Goal: Task Accomplishment & Management: Manage account settings

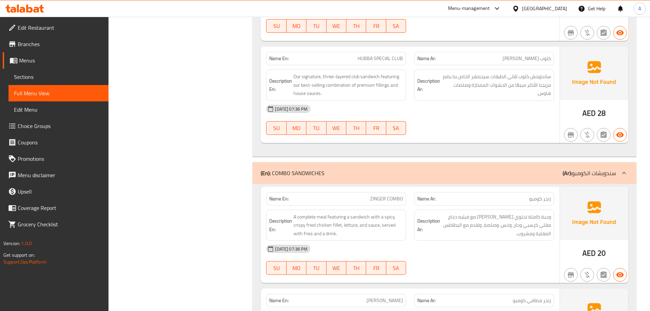
scroll to position [2713, 0]
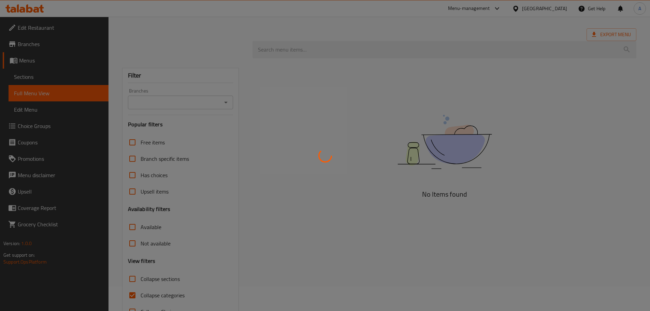
scroll to position [47, 0]
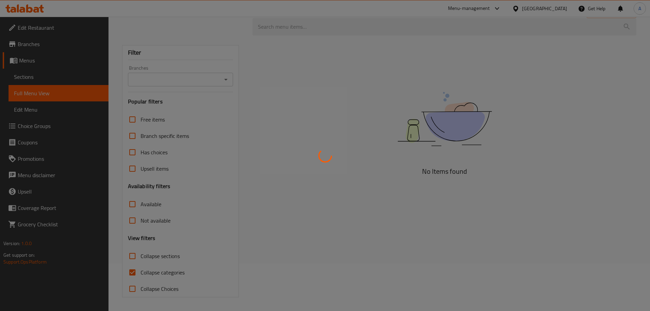
click at [133, 255] on div at bounding box center [325, 155] width 650 height 311
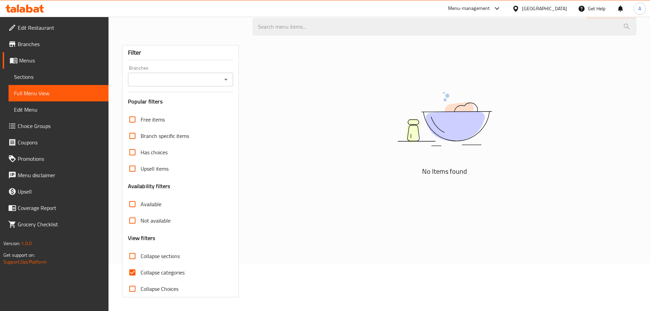
click at [520, 96] on img at bounding box center [444, 119] width 171 height 90
click at [508, 105] on img at bounding box center [444, 119] width 171 height 90
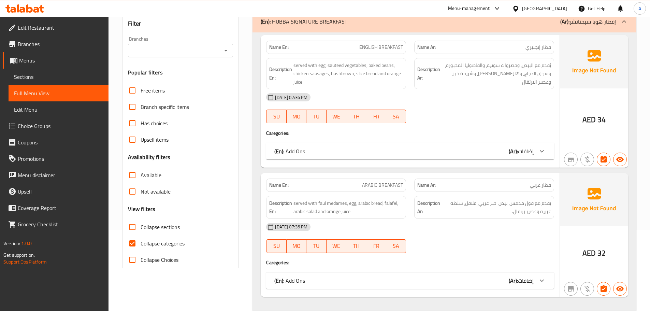
scroll to position [82, 0]
click at [135, 228] on input "Collapse sections" at bounding box center [132, 226] width 16 height 16
checkbox input "true"
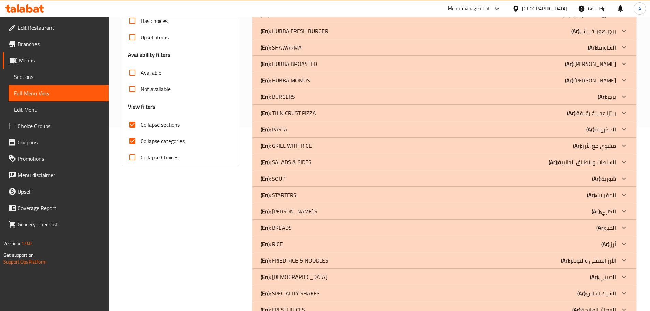
scroll to position [184, 0]
click at [283, 191] on p "(En): STARTERS" at bounding box center [279, 194] width 36 height 8
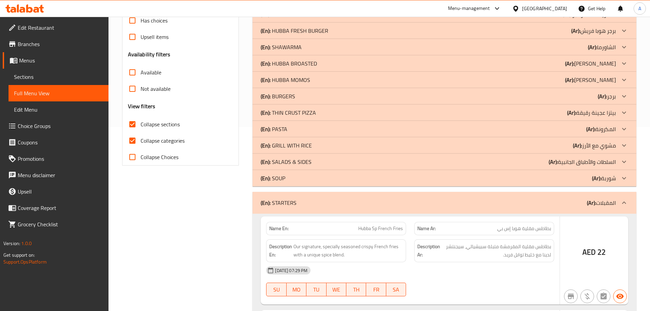
click at [288, 179] on div "(En): SOUP (Ar): شوربة" at bounding box center [438, 178] width 355 height 8
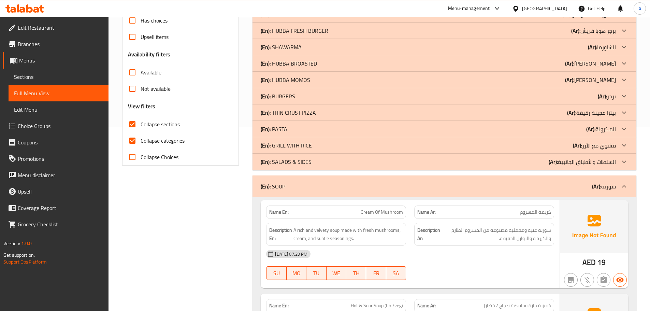
click at [285, 163] on p "(En): SALADS & SIDES" at bounding box center [286, 162] width 51 height 8
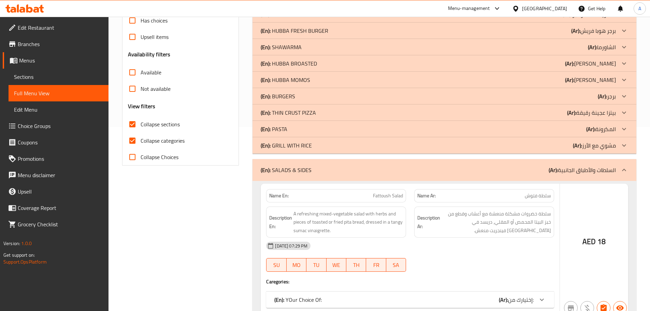
click at [287, 142] on p "(En): GRILL WITH RICE" at bounding box center [286, 145] width 51 height 8
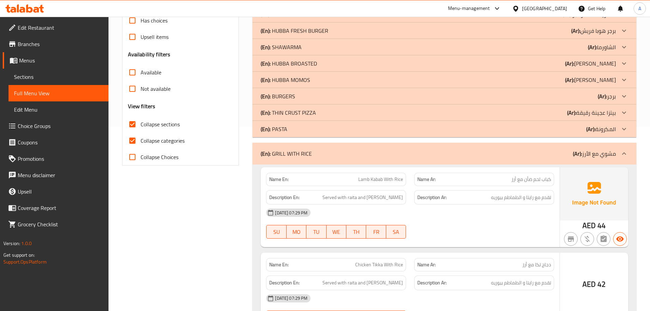
click at [284, 127] on p "(En): PASTA" at bounding box center [274, 129] width 27 height 8
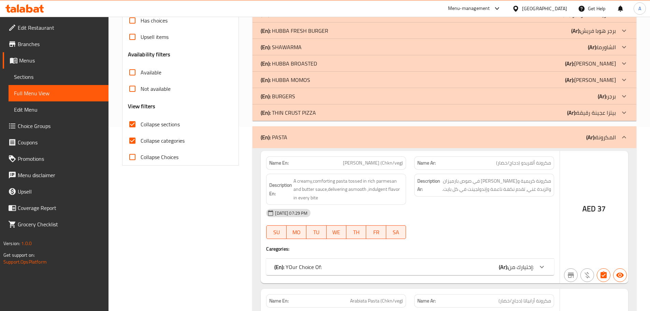
click at [288, 111] on p "(En): THIN CRUST PIZZA" at bounding box center [288, 112] width 55 height 8
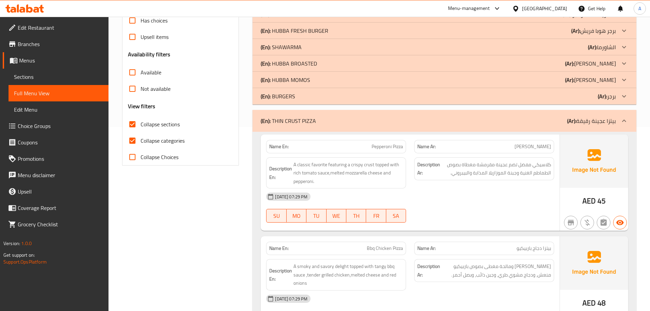
click at [290, 99] on p "(En): BURGERS" at bounding box center [278, 96] width 34 height 8
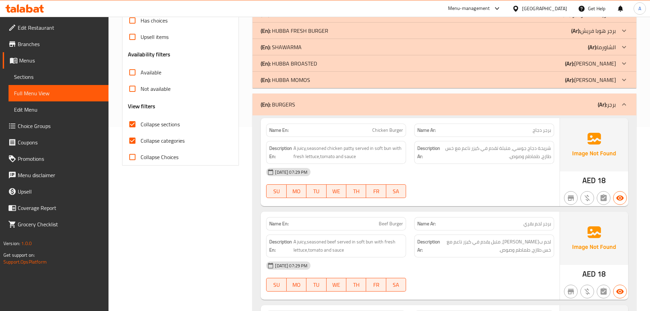
click at [295, 80] on p "(En): HUBBA MOMOS" at bounding box center [285, 80] width 49 height 8
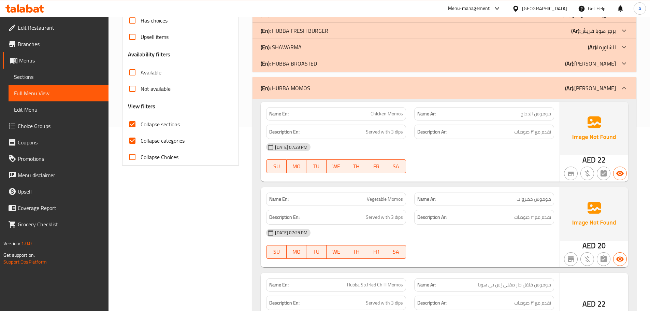
click at [312, 60] on p "(En): HUBBA BROASTED" at bounding box center [289, 63] width 56 height 8
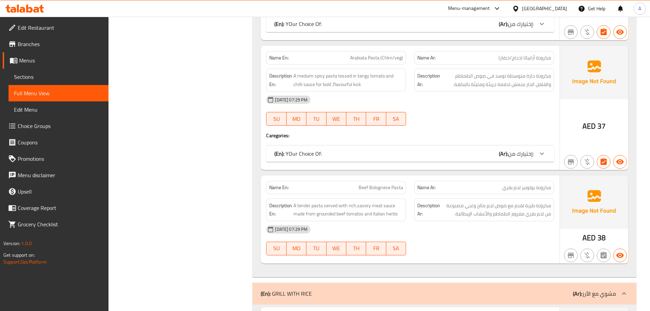
scroll to position [2128, 0]
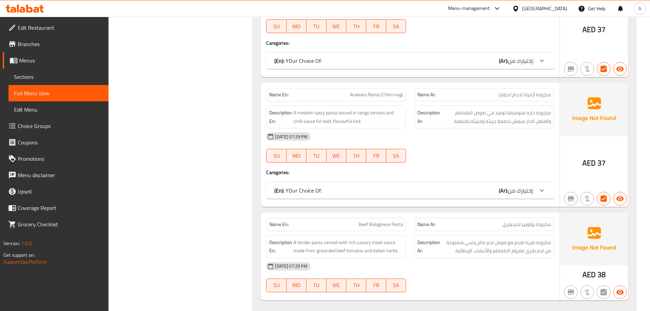
click at [475, 190] on div "(En): YOur Choice Of: (Ar): إختيارك من:" at bounding box center [403, 190] width 259 height 8
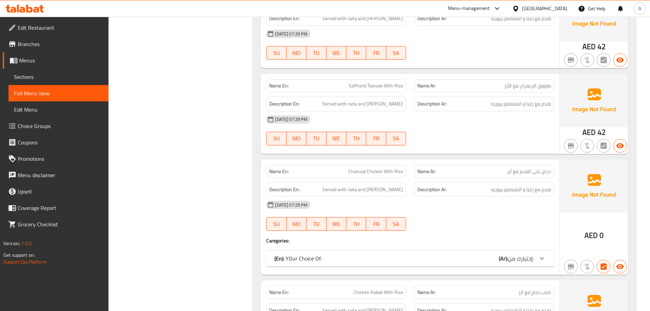
scroll to position [2742, 0]
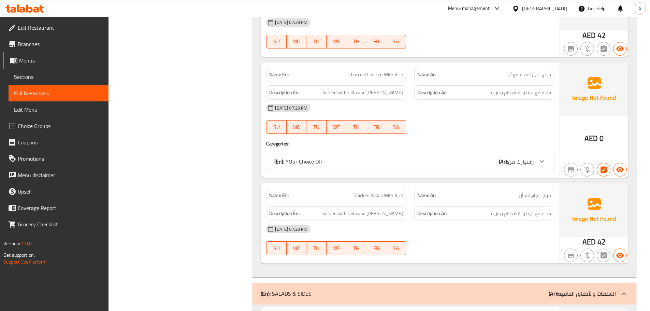
click at [445, 164] on div "(En): YOur Choice Of: (Ar): إختيارك من:" at bounding box center [403, 161] width 259 height 8
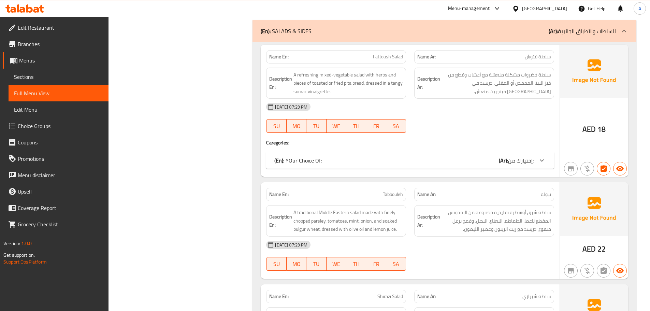
scroll to position [3083, 0]
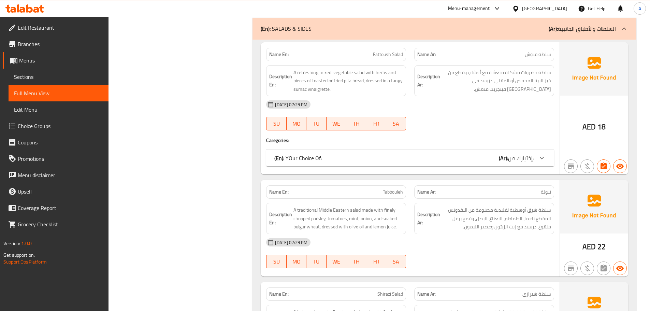
click at [395, 156] on div "(En): YOur Choice Of: (Ar): إختيارك من:" at bounding box center [403, 158] width 259 height 8
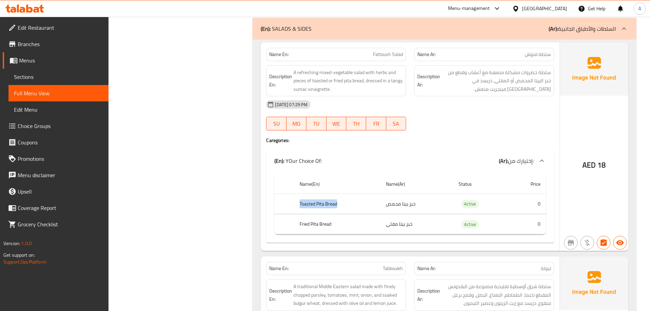
drag, startPoint x: 295, startPoint y: 206, endPoint x: 341, endPoint y: 205, distance: 46.7
click at [341, 205] on th "Toasted Pita Bread" at bounding box center [337, 204] width 87 height 20
drag, startPoint x: 291, startPoint y: 227, endPoint x: 334, endPoint y: 226, distance: 42.3
click at [334, 226] on tr "Fried Pita Bread خبز بيتا مقلي Active 0" at bounding box center [409, 224] width 271 height 20
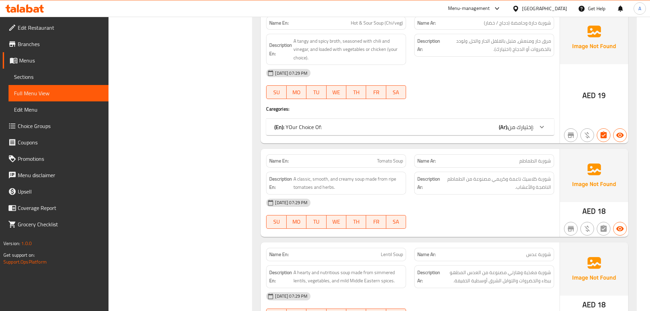
scroll to position [3936, 0]
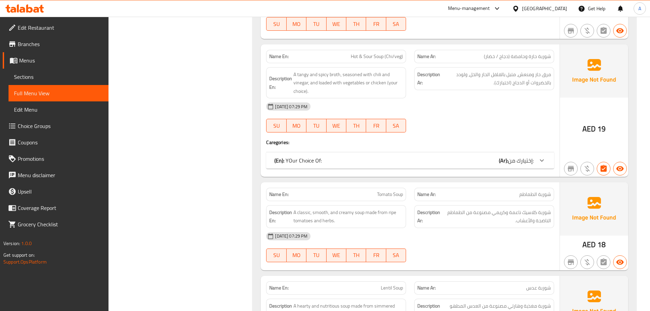
click at [293, 152] on div "(En): YOur Choice Of: (Ar): إختيارك من:" at bounding box center [410, 160] width 288 height 16
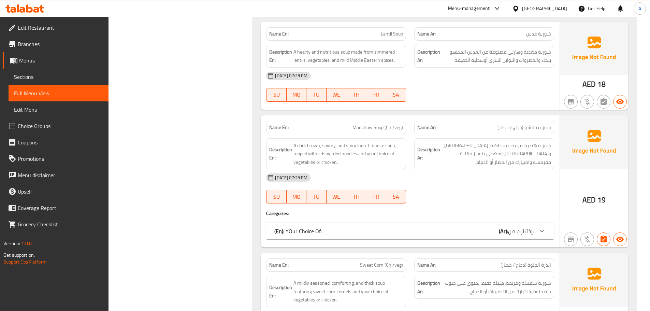
scroll to position [4345, 0]
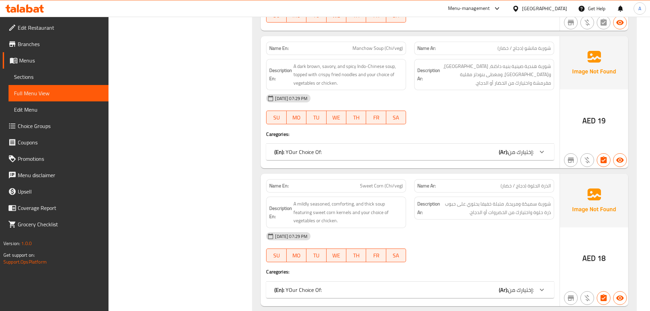
click at [298, 148] on p "(En): YOur Choice Of:" at bounding box center [297, 152] width 47 height 8
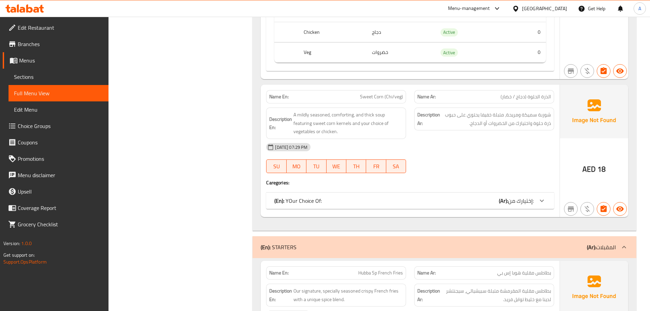
scroll to position [4515, 0]
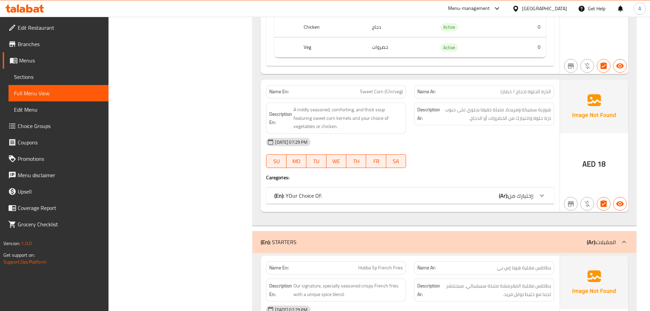
click at [314, 187] on div "(En): YOur Choice Of: (Ar): إختيارك من:" at bounding box center [410, 195] width 288 height 16
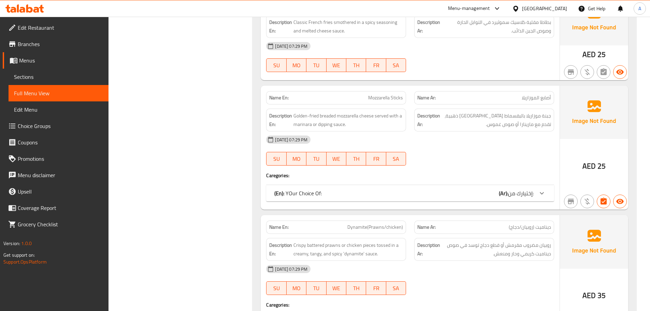
scroll to position [5198, 0]
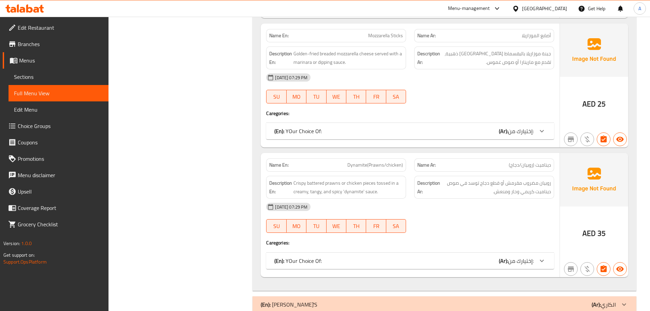
click at [320, 129] on div "(En): YOur Choice Of: (Ar): إختيارك من:" at bounding box center [410, 131] width 288 height 16
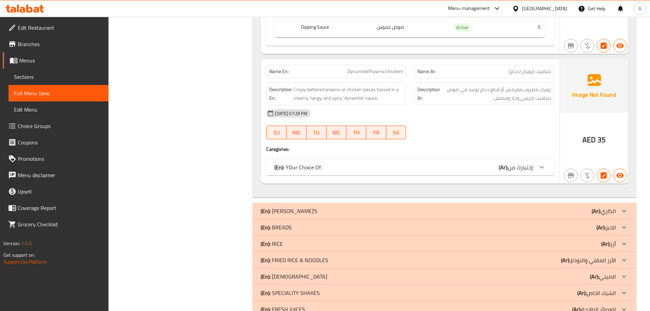
scroll to position [5368, 0]
click at [319, 162] on p "(En): YOur Choice Of:" at bounding box center [297, 166] width 47 height 8
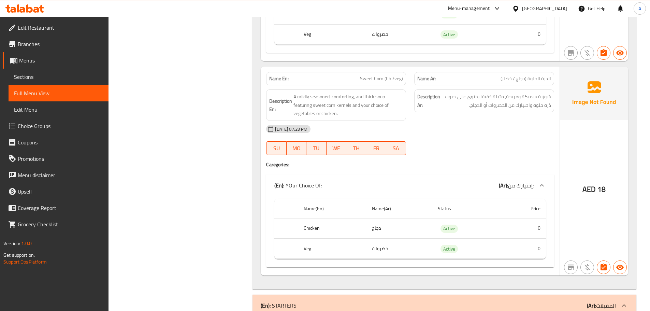
scroll to position [4901, 0]
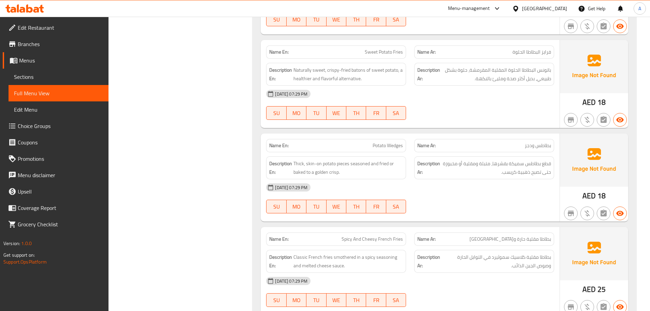
click at [393, 142] on span "Potato Wedges" at bounding box center [387, 145] width 30 height 7
copy span "Potato Wedges"
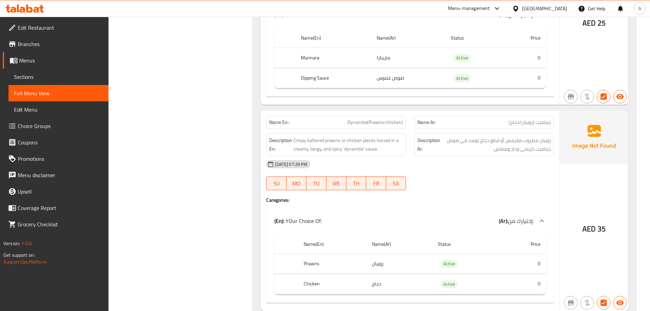
scroll to position [5328, 0]
